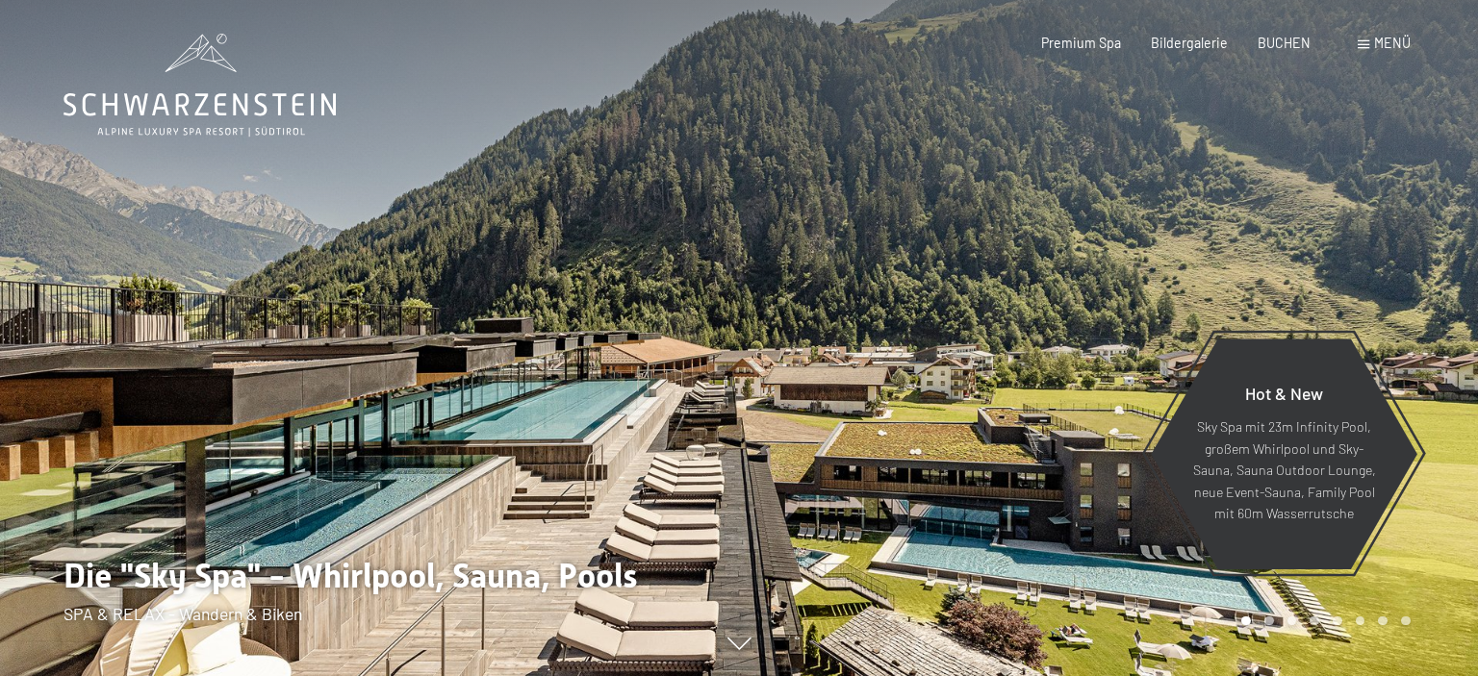
drag, startPoint x: 0, startPoint y: 0, endPoint x: 1367, endPoint y: 40, distance: 1367.6
click at [1367, 40] on div "Menü" at bounding box center [1383, 43] width 53 height 19
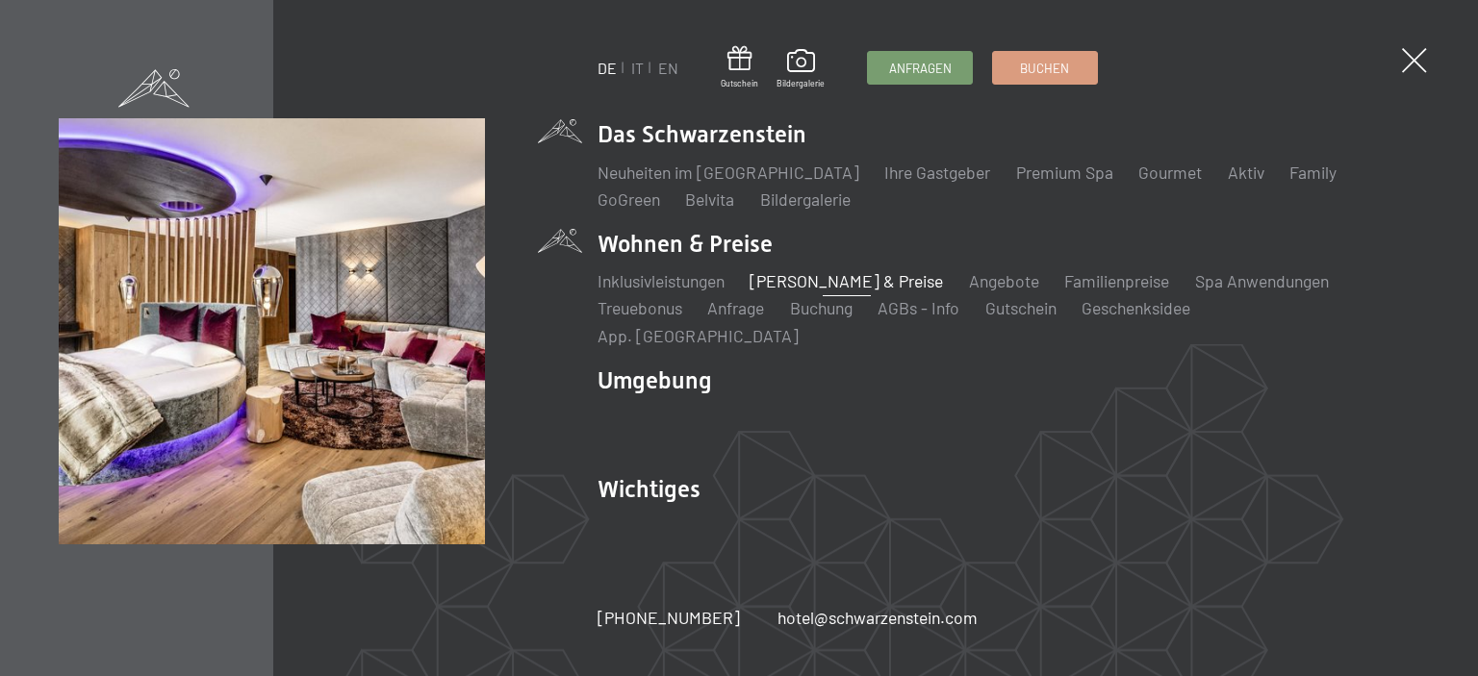
click at [807, 290] on link "[PERSON_NAME] & Preise" at bounding box center [845, 280] width 193 height 21
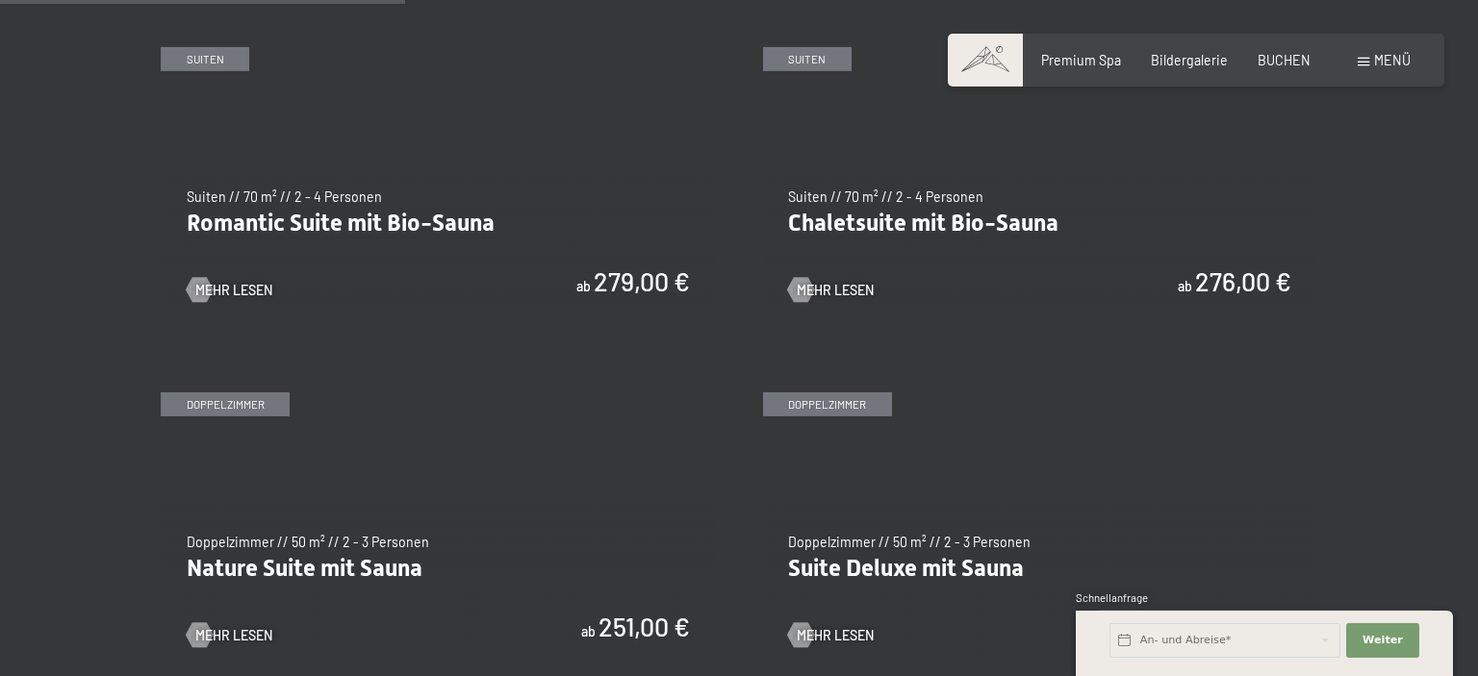
scroll to position [1507, 0]
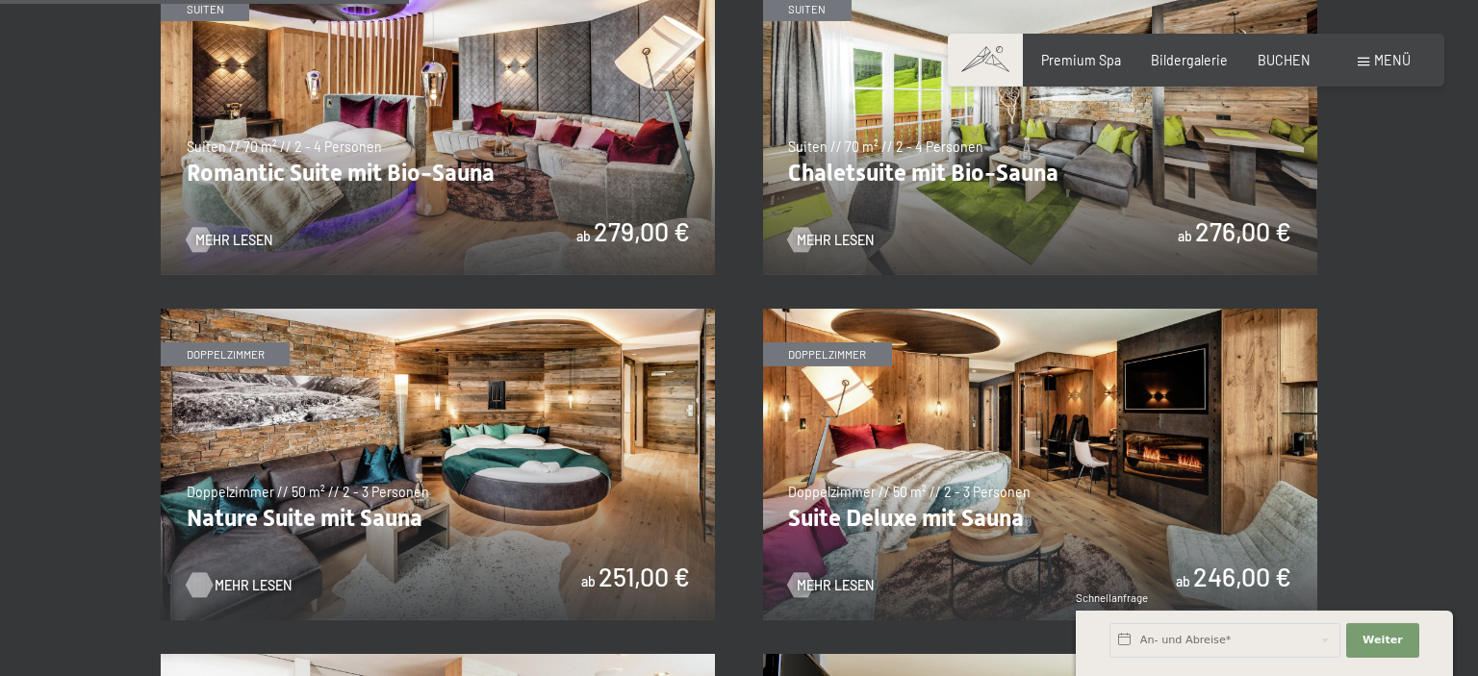
click at [233, 587] on span "Mehr Lesen" at bounding box center [253, 585] width 77 height 19
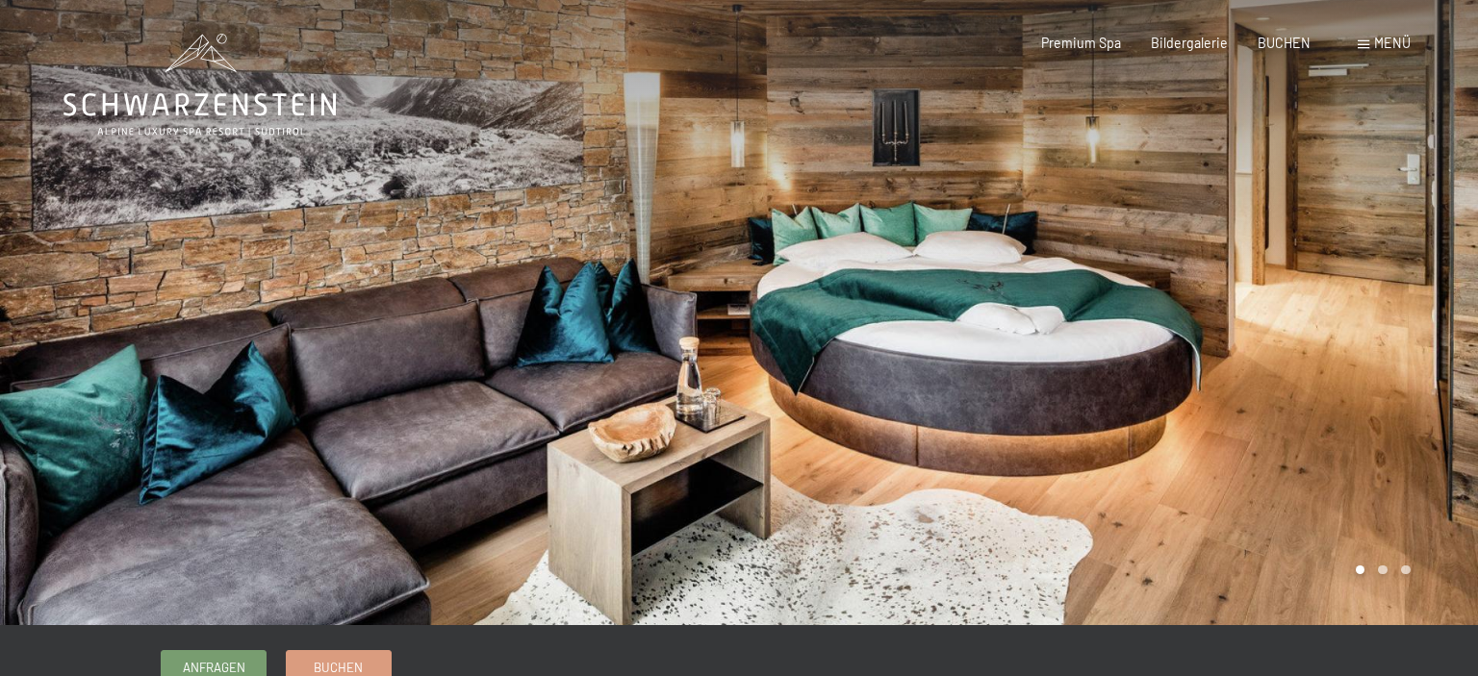
click at [1321, 495] on div at bounding box center [1108, 312] width 739 height 625
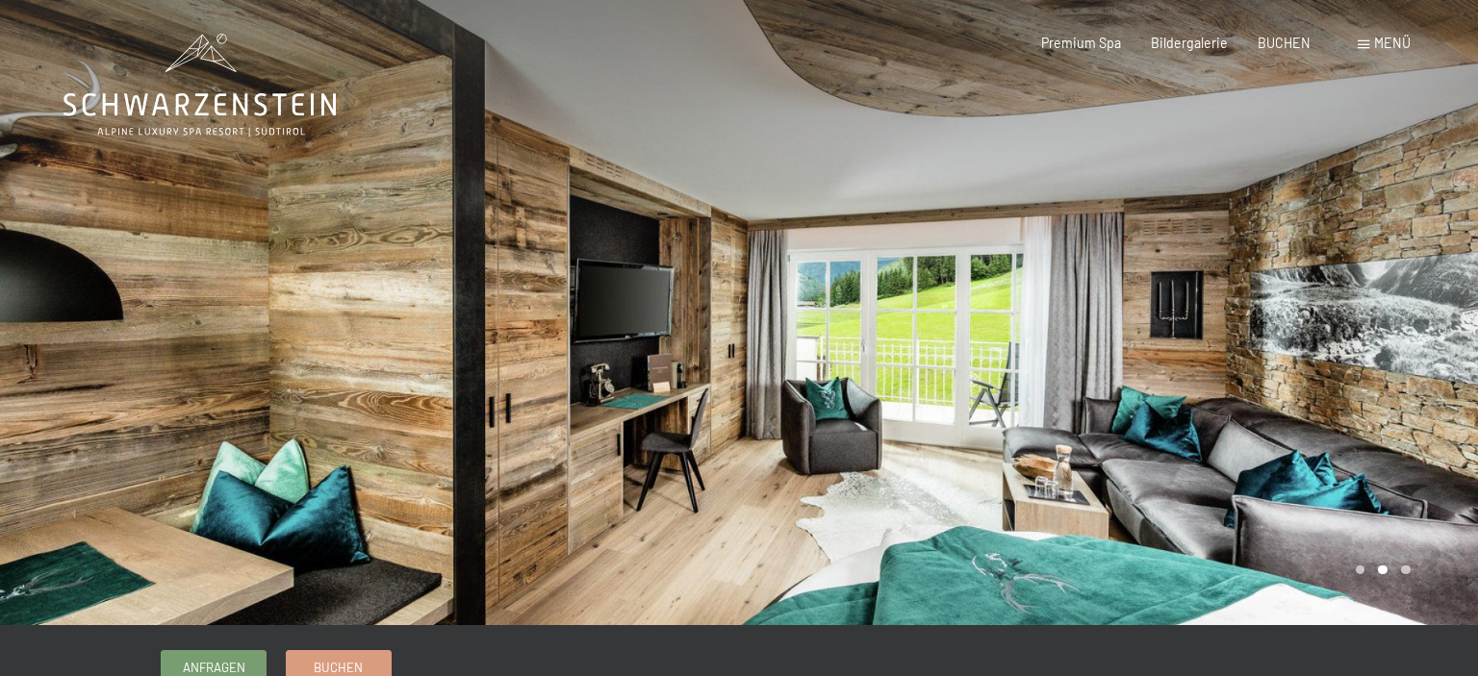
click at [1321, 495] on div at bounding box center [1108, 312] width 739 height 625
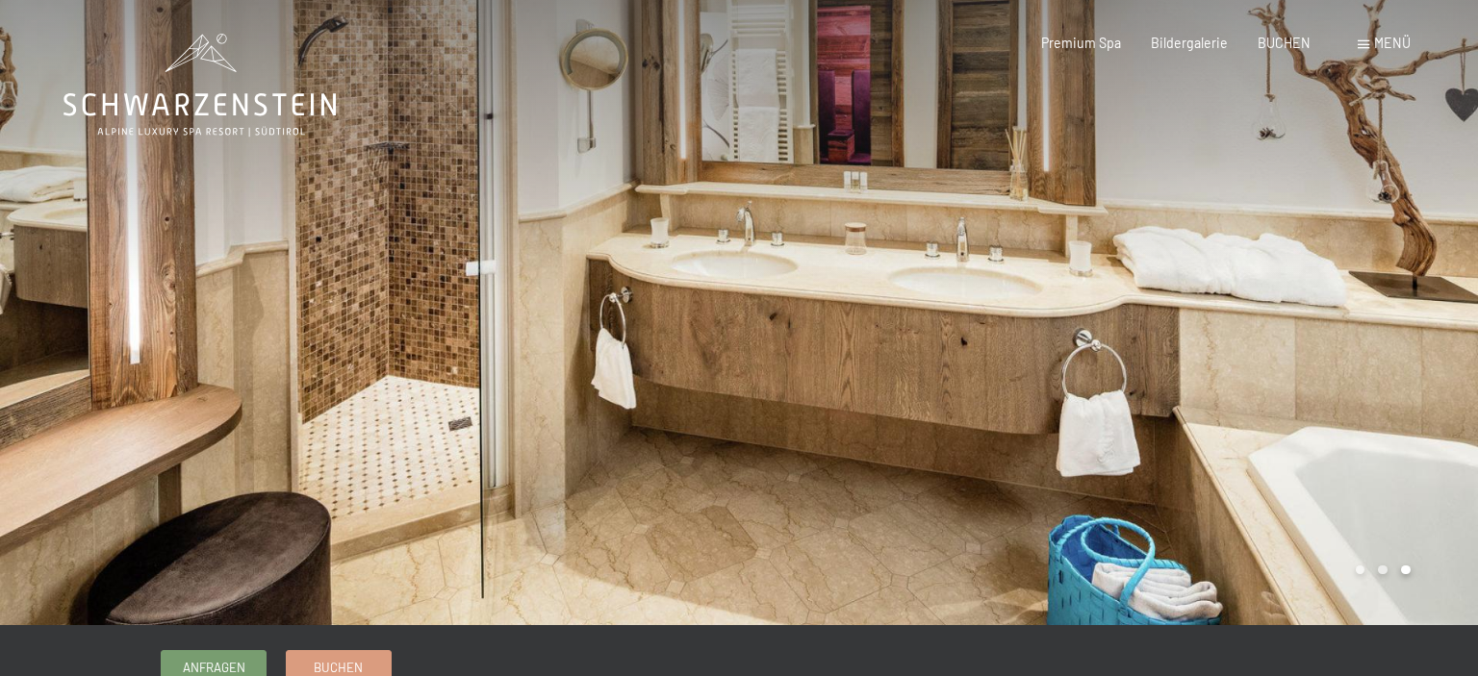
click at [1321, 495] on div at bounding box center [1108, 312] width 739 height 625
